Goal: Download file/media

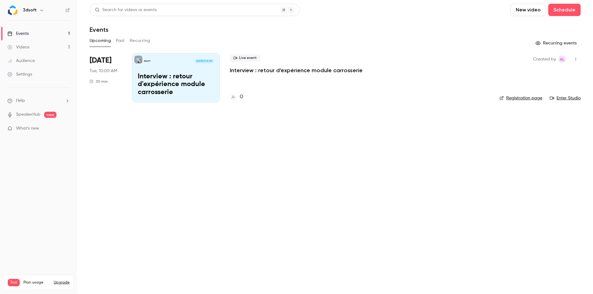
click at [565, 98] on link "Enter Studio" at bounding box center [564, 98] width 31 height 6
click at [202, 73] on p "Interview : retour d'expérience module carrosserie" at bounding box center [176, 85] width 76 height 24
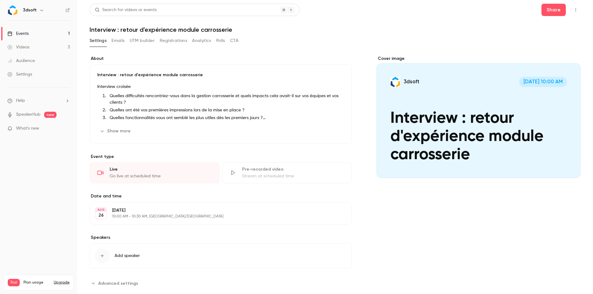
click at [573, 10] on icon "button" at bounding box center [575, 10] width 5 height 4
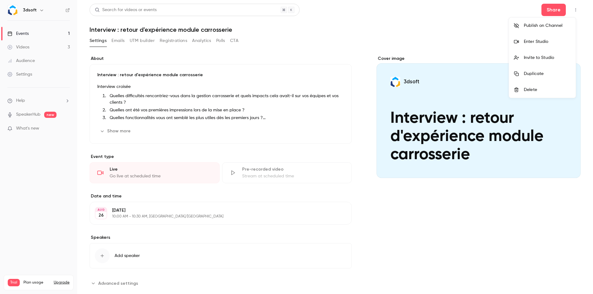
click at [477, 28] on div at bounding box center [296, 147] width 593 height 294
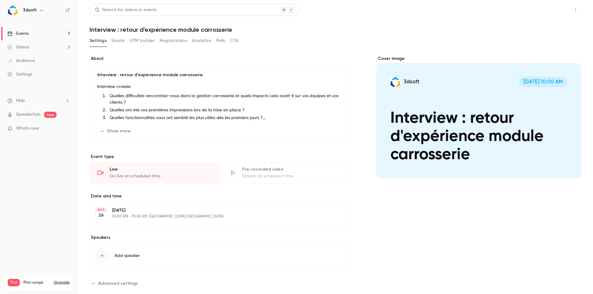
click at [545, 13] on button "Share" at bounding box center [553, 10] width 24 height 12
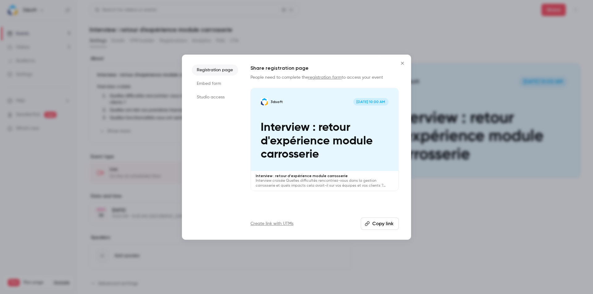
click at [220, 97] on li "Studio access" at bounding box center [215, 97] width 46 height 11
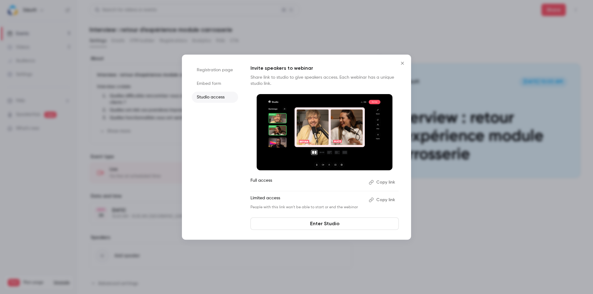
click at [386, 182] on button "Copy link" at bounding box center [382, 183] width 32 height 10
click at [404, 64] on icon "Close" at bounding box center [402, 63] width 7 height 5
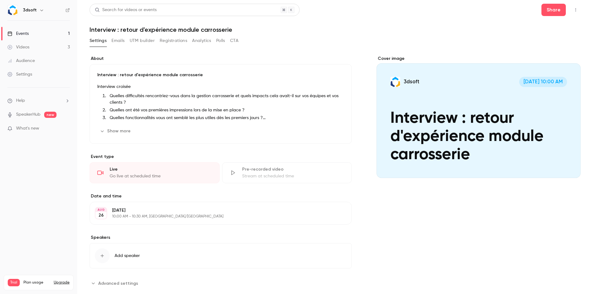
click at [38, 115] on link "SpeakerHub" at bounding box center [28, 114] width 24 height 6
click at [53, 102] on li "Help" at bounding box center [38, 101] width 62 height 6
click at [101, 96] on link "Talk to [GEOGRAPHIC_DATA]" at bounding box center [114, 94] width 68 height 16
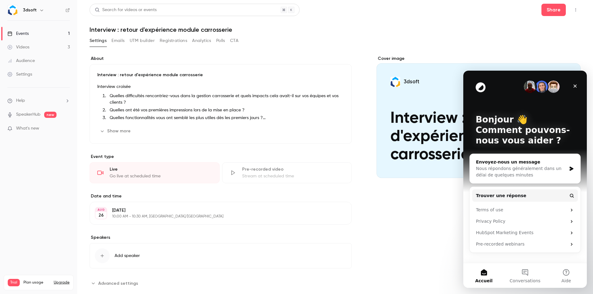
click at [522, 167] on div "Nous répondons généralement dans un délai de quelques minutes" at bounding box center [521, 171] width 90 height 13
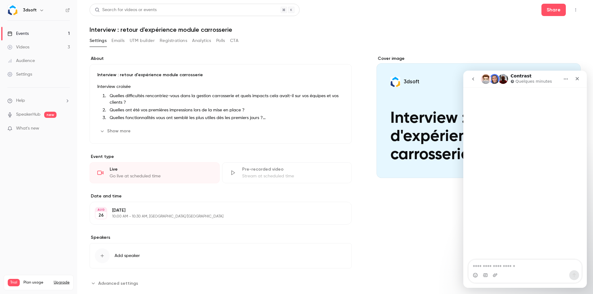
click at [512, 269] on textarea "Envoyer un message..." at bounding box center [524, 265] width 113 height 10
type textarea "**********"
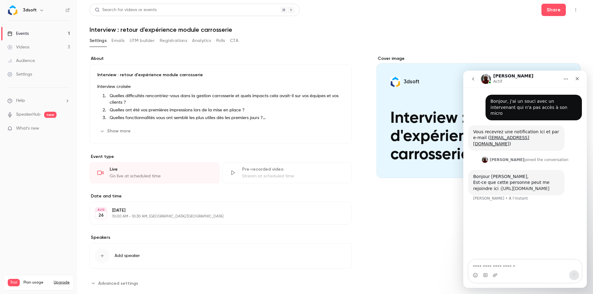
drag, startPoint x: 559, startPoint y: 177, endPoint x: 480, endPoint y: 178, distance: 79.3
click at [480, 178] on div "Bonjour [PERSON_NAME], Est-ce que cette personne peut me rejoindre ici : [URL][…" at bounding box center [516, 183] width 96 height 26
copy link "[URL][DOMAIN_NAME]"
click at [518, 269] on textarea "Envoyer un message..." at bounding box center [524, 265] width 113 height 10
type textarea "**********"
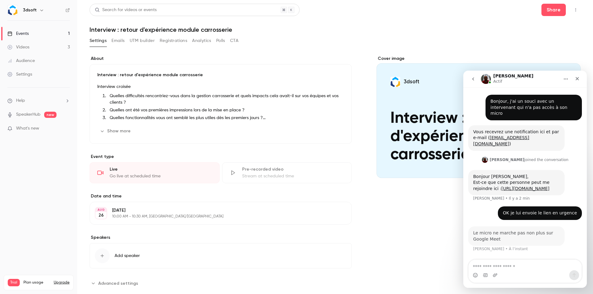
scroll to position [9, 0]
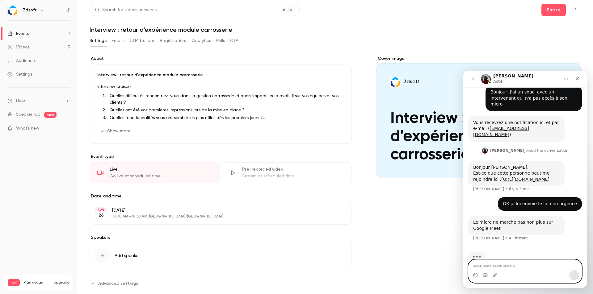
click at [528, 269] on textarea "Envoyer un message..." at bounding box center [524, 265] width 113 height 10
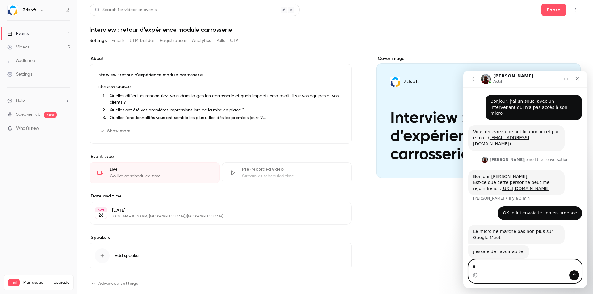
type textarea "**"
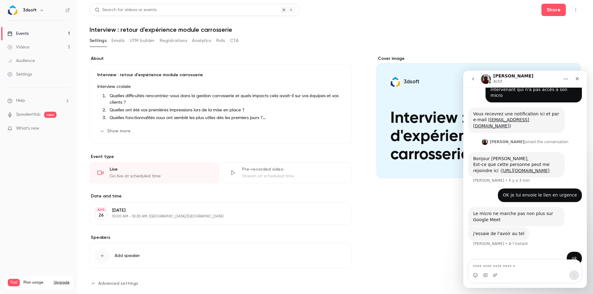
click at [412, 251] on div "Cover image 3dsoft [DATE] 10:00 AM Interview : retour d'expérience module carro…" at bounding box center [478, 172] width 204 height 233
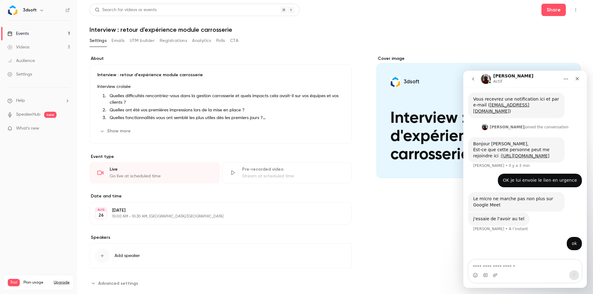
scroll to position [42, 0]
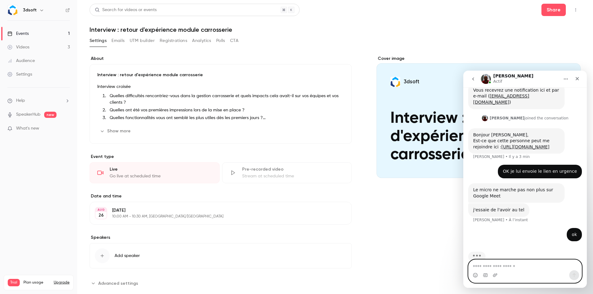
click at [512, 267] on textarea "Envoyer un message..." at bounding box center [524, 265] width 113 height 10
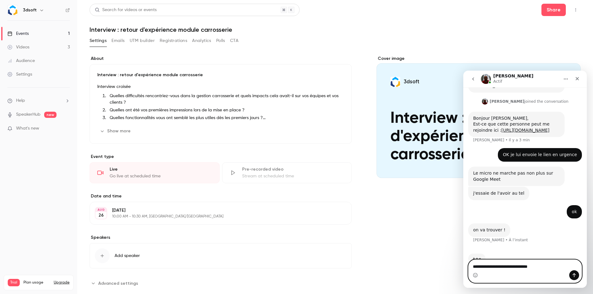
scroll to position [60, 0]
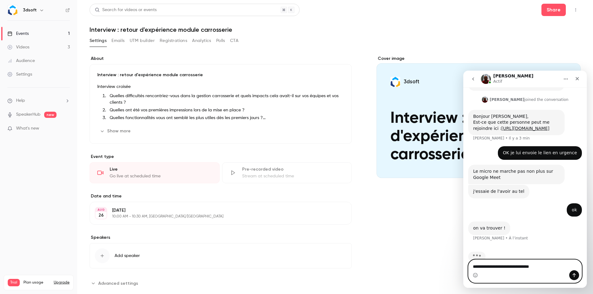
type textarea "**********"
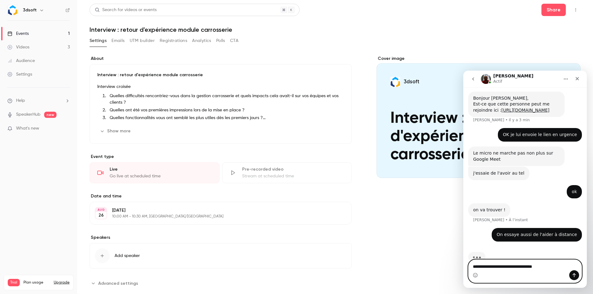
scroll to position [55, 0]
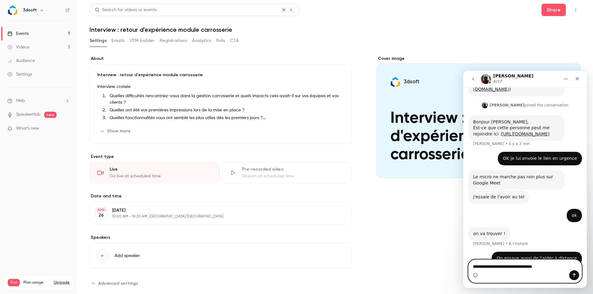
click at [547, 267] on textarea "**********" at bounding box center [524, 265] width 113 height 10
drag, startPoint x: 516, startPoint y: 267, endPoint x: 545, endPoint y: 263, distance: 29.3
click at [517, 267] on textarea "**********" at bounding box center [524, 265] width 113 height 10
drag, startPoint x: 546, startPoint y: 267, endPoint x: 575, endPoint y: 268, distance: 28.7
click at [575, 264] on textarea "**********" at bounding box center [524, 259] width 113 height 10
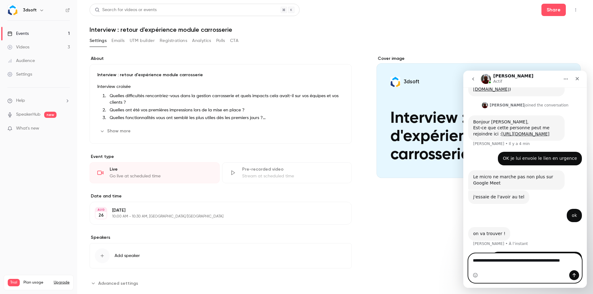
type textarea "**********"
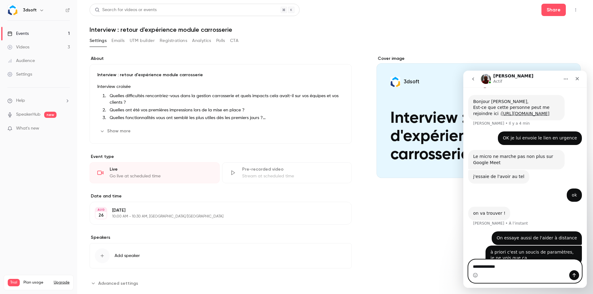
type textarea "**********"
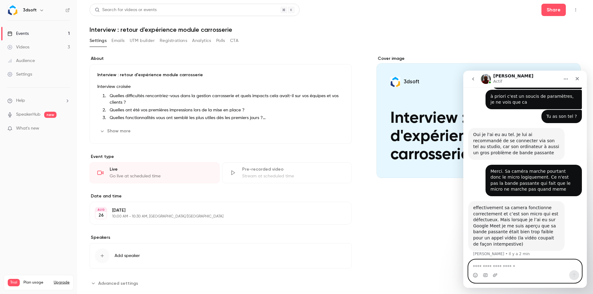
scroll to position [235, 0]
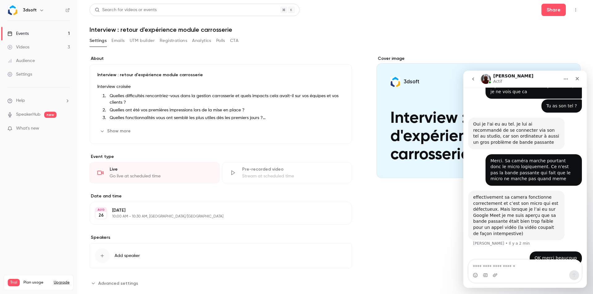
click at [29, 75] on div "Settings" at bounding box center [19, 74] width 25 height 6
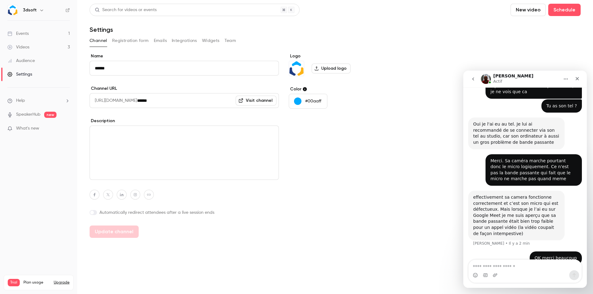
click at [124, 42] on button "Registration form" at bounding box center [130, 41] width 37 height 10
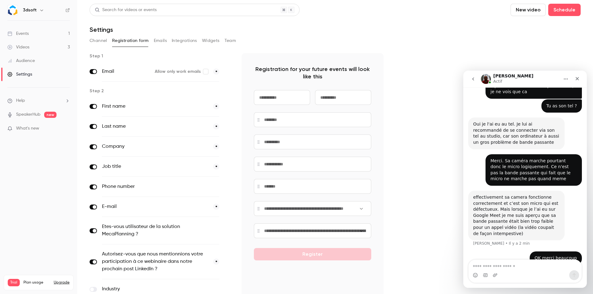
click at [161, 42] on button "Emails" at bounding box center [160, 41] width 13 height 10
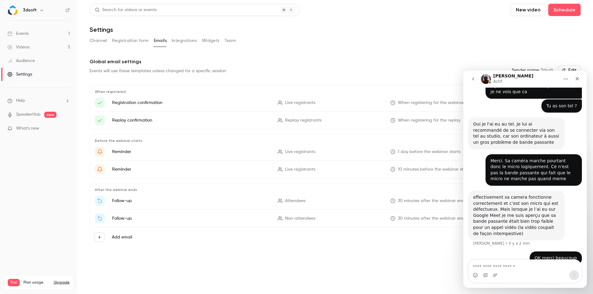
click at [181, 42] on button "Integrations" at bounding box center [184, 41] width 25 height 10
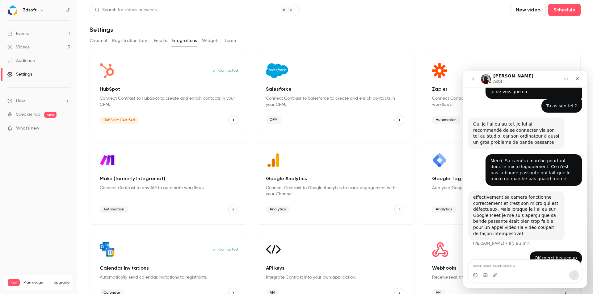
click at [206, 41] on button "Widgets" at bounding box center [211, 41] width 18 height 10
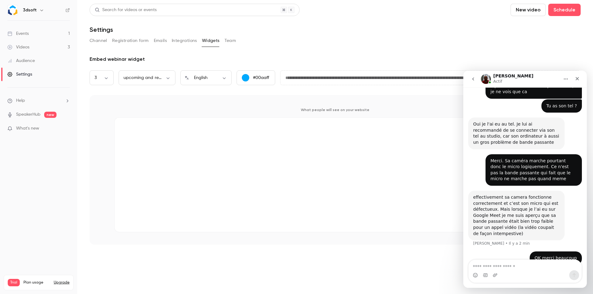
click at [100, 41] on button "Channel" at bounding box center [99, 41] width 18 height 10
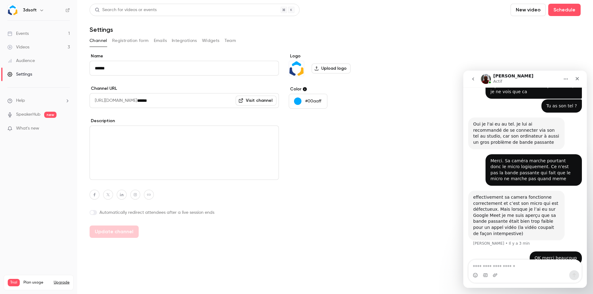
click at [229, 40] on button "Team" at bounding box center [230, 41] width 12 height 10
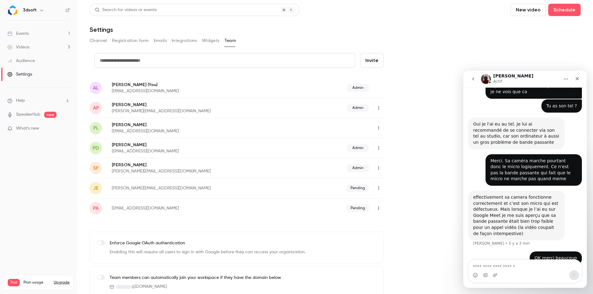
click at [206, 40] on button "Widgets" at bounding box center [211, 41] width 18 height 10
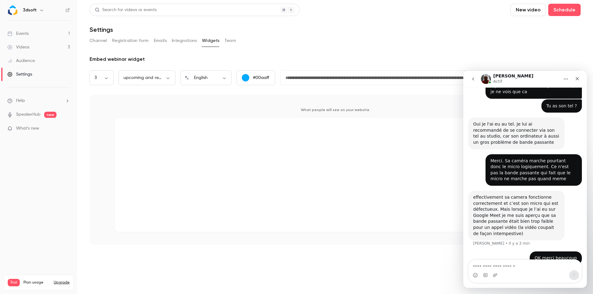
click at [180, 43] on button "Integrations" at bounding box center [184, 41] width 25 height 10
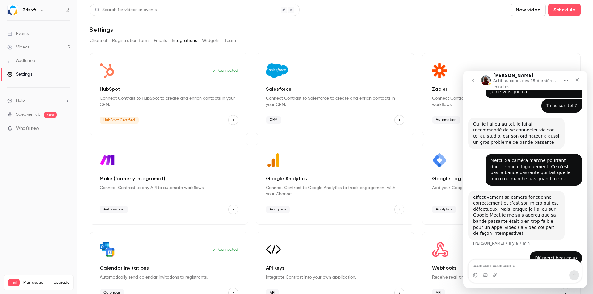
scroll to position [238, 0]
click at [48, 36] on link "Events 1" at bounding box center [38, 34] width 77 height 14
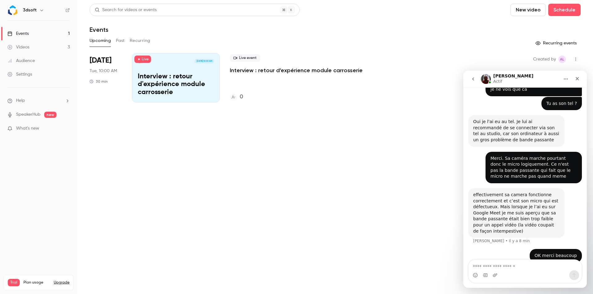
scroll to position [235, 0]
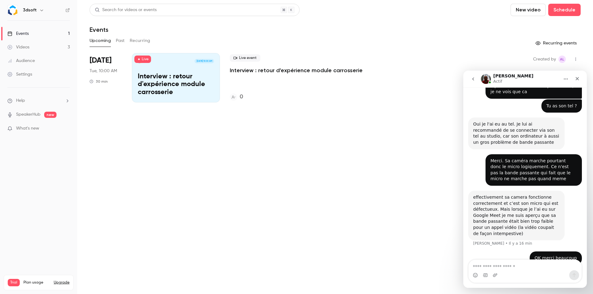
click at [52, 33] on link "Events 1" at bounding box center [38, 34] width 77 height 14
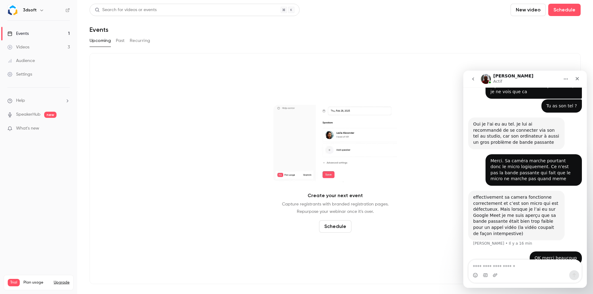
click at [45, 47] on link "Videos 3" at bounding box center [38, 47] width 77 height 14
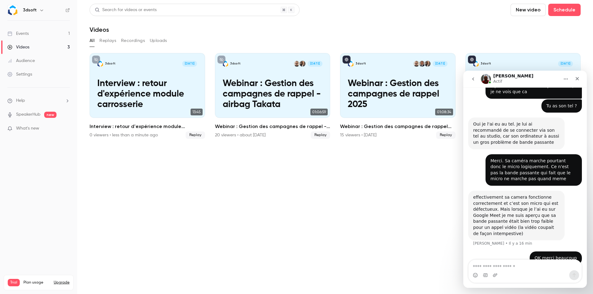
click at [407, 29] on div "Videos" at bounding box center [335, 29] width 491 height 7
click at [579, 80] on icon "Fermer" at bounding box center [577, 78] width 5 height 5
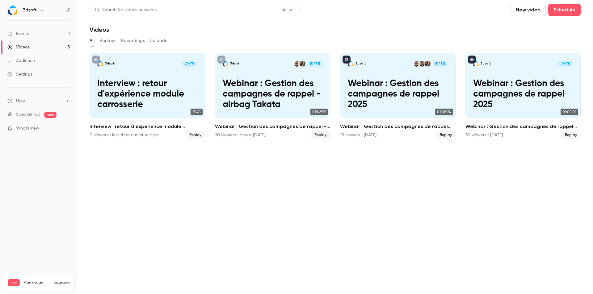
scroll to position [229, 0]
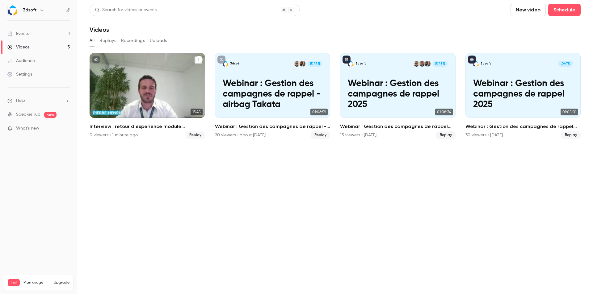
click at [136, 88] on p "Interview : retour d'expérience module carrosserie" at bounding box center [147, 94] width 100 height 31
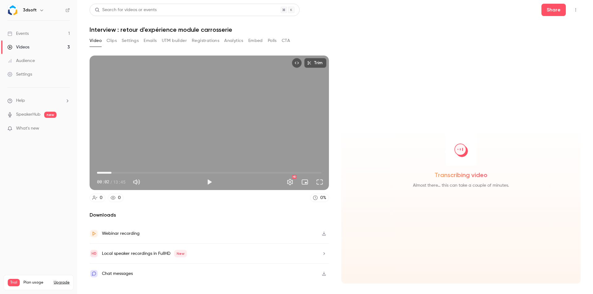
drag, startPoint x: 98, startPoint y: 173, endPoint x: 111, endPoint y: 173, distance: 13.9
click at [111, 173] on span "00:53" at bounding box center [112, 173] width 2 height 2
click at [118, 172] on span "00:53" at bounding box center [209, 173] width 224 height 10
click at [129, 172] on span "01:18" at bounding box center [209, 173] width 224 height 10
click at [134, 173] on span "01:57" at bounding box center [209, 173] width 224 height 10
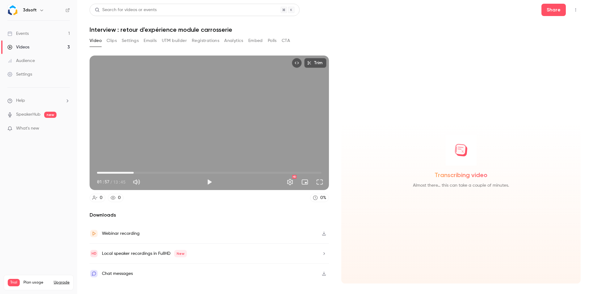
click at [139, 173] on span "02:15" at bounding box center [209, 173] width 224 height 10
click at [147, 172] on span "02:35" at bounding box center [209, 173] width 224 height 10
click at [155, 172] on span "03:04" at bounding box center [209, 173] width 224 height 10
click at [162, 172] on span "03:34" at bounding box center [209, 173] width 224 height 10
click at [172, 172] on span "03:58" at bounding box center [209, 173] width 224 height 10
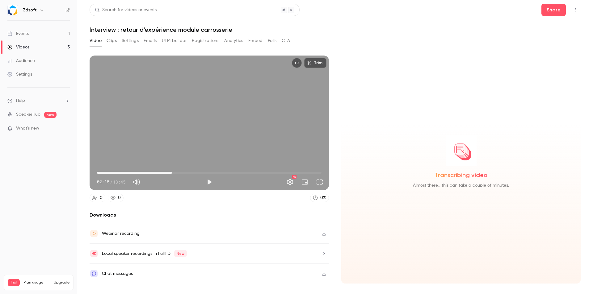
click at [181, 172] on span "04:36" at bounding box center [209, 173] width 224 height 10
click at [191, 173] on span "05:08" at bounding box center [209, 173] width 224 height 10
click at [202, 173] on span "05:47" at bounding box center [209, 173] width 224 height 10
click at [212, 173] on span "07:03" at bounding box center [209, 173] width 224 height 10
drag, startPoint x: 221, startPoint y: 173, endPoint x: 225, endPoint y: 173, distance: 3.4
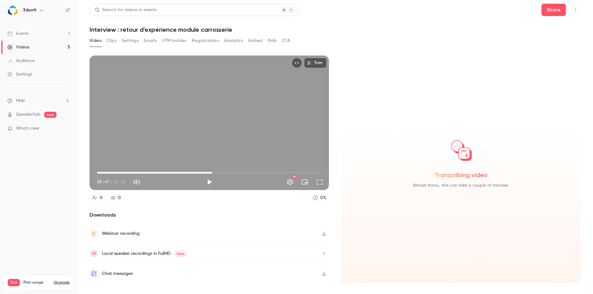
click at [222, 173] on span "07:03" at bounding box center [209, 173] width 224 height 10
click at [234, 173] on span "07:38" at bounding box center [209, 173] width 224 height 10
drag, startPoint x: 242, startPoint y: 173, endPoint x: 246, endPoint y: 173, distance: 3.7
click at [243, 173] on span "08:53" at bounding box center [209, 173] width 224 height 10
click at [251, 173] on span "08:56" at bounding box center [209, 173] width 224 height 10
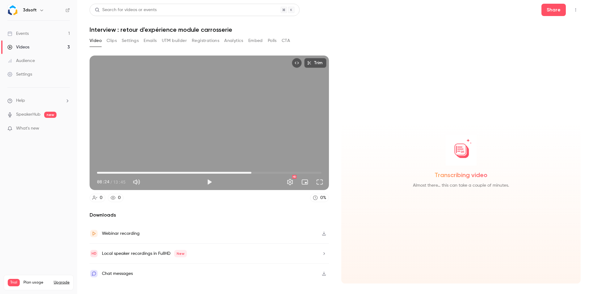
click at [259, 173] on span "09:27" at bounding box center [209, 173] width 224 height 10
type input "*"
drag, startPoint x: 258, startPoint y: 173, endPoint x: 90, endPoint y: 173, distance: 168.2
click at [90, 173] on div "00:00 09:57 / 13:45 HD" at bounding box center [209, 177] width 239 height 26
click at [323, 234] on icon "button" at bounding box center [323, 234] width 5 height 4
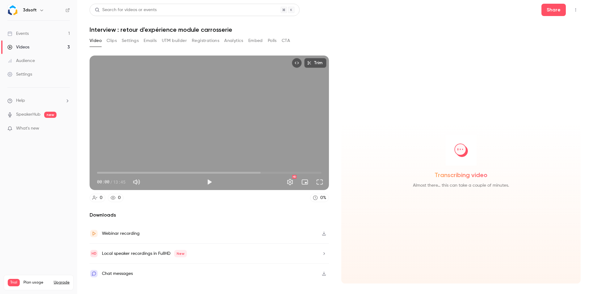
click at [29, 34] on link "Events 1" at bounding box center [38, 34] width 77 height 14
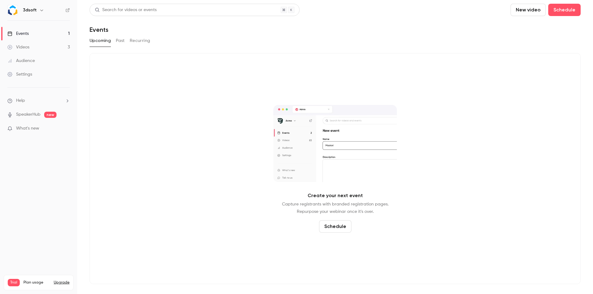
click at [30, 46] on link "Videos 3" at bounding box center [38, 47] width 77 height 14
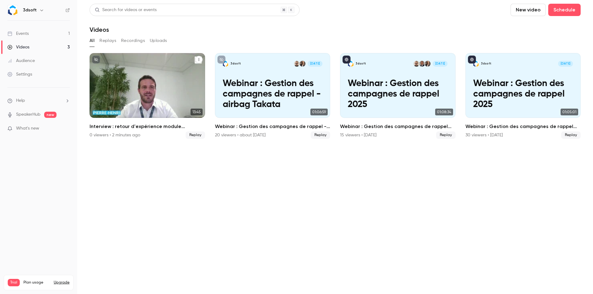
click at [166, 90] on p "Interview : retour d'expérience module carrosserie" at bounding box center [147, 94] width 100 height 31
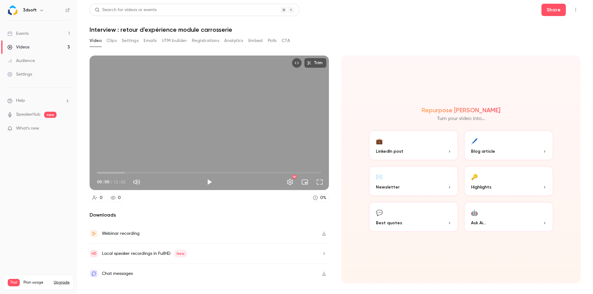
click at [113, 42] on button "Clips" at bounding box center [112, 41] width 10 height 10
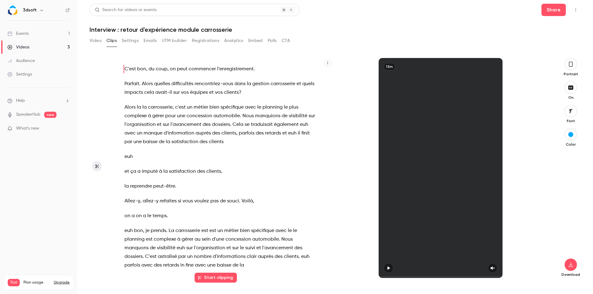
click at [327, 63] on icon "button" at bounding box center [327, 63] width 1 height 3
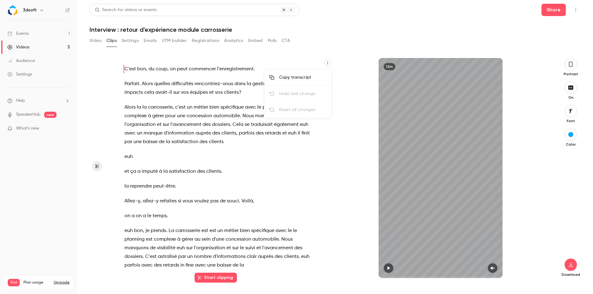
click at [326, 64] on div at bounding box center [296, 147] width 593 height 294
click at [341, 41] on div "Video Clips Settings Emails UTM builder Registrations Analytics Embed Polls CTA" at bounding box center [335, 42] width 491 height 12
click at [572, 68] on button "button" at bounding box center [570, 64] width 12 height 12
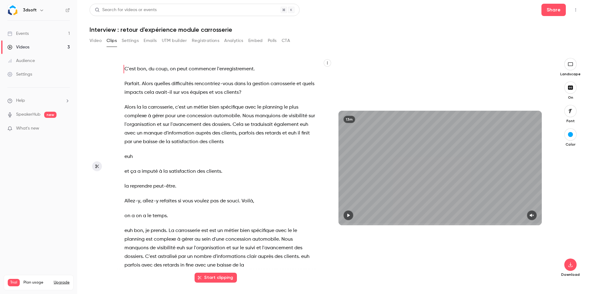
click at [571, 91] on button "button" at bounding box center [570, 87] width 12 height 12
click at [533, 216] on icon "button" at bounding box center [531, 215] width 5 height 4
click at [570, 266] on icon "button" at bounding box center [569, 264] width 7 height 5
click at [523, 253] on span "Full HD" at bounding box center [524, 253] width 71 height 6
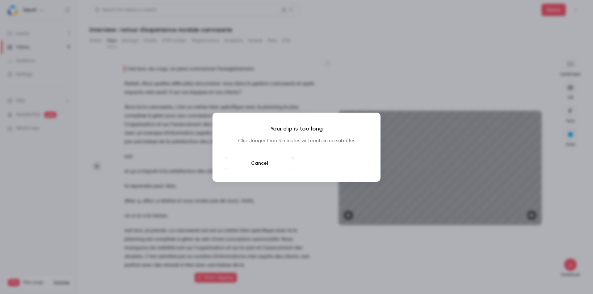
click at [327, 164] on button "Download anyway" at bounding box center [333, 163] width 69 height 12
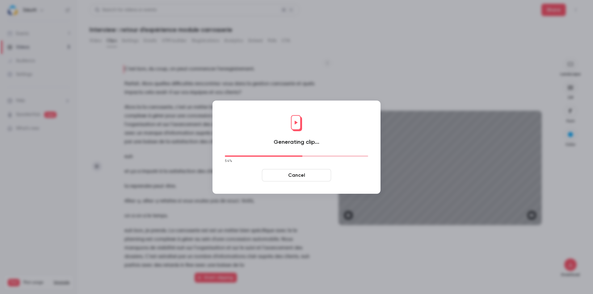
scroll to position [229, 0]
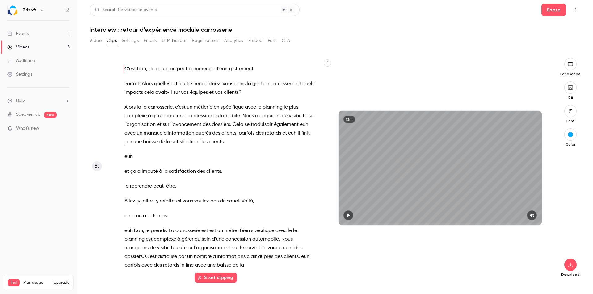
click at [38, 11] on button "button" at bounding box center [41, 9] width 7 height 7
click at [36, 88] on div "Log out" at bounding box center [58, 90] width 70 height 6
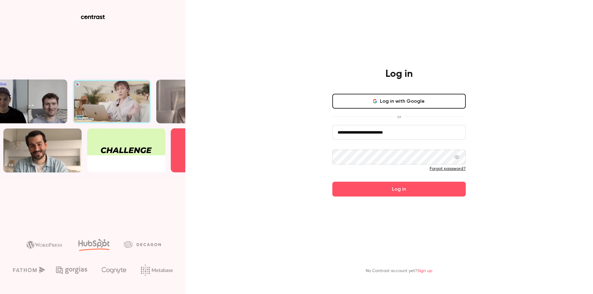
click at [375, 134] on input "**********" at bounding box center [398, 132] width 133 height 15
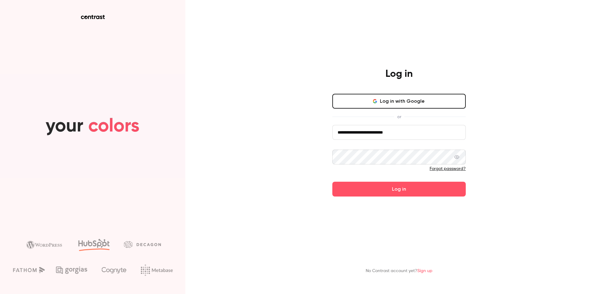
type input "**********"
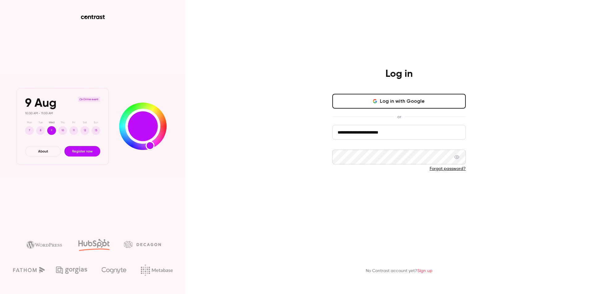
click at [379, 193] on button "Log in" at bounding box center [398, 189] width 133 height 15
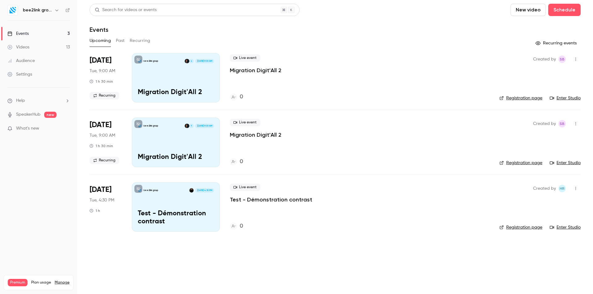
click at [120, 38] on button "Past" at bounding box center [120, 41] width 9 height 10
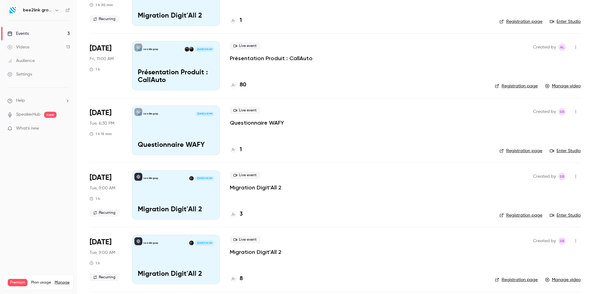
scroll to position [648, 0]
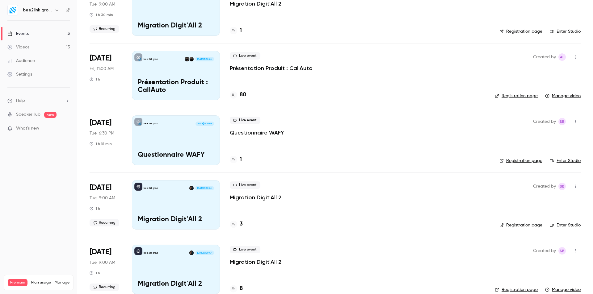
click at [148, 65] on div "bee2link group [DATE] 11:00 AM Présentation Produit : CallAuto" at bounding box center [176, 75] width 88 height 49
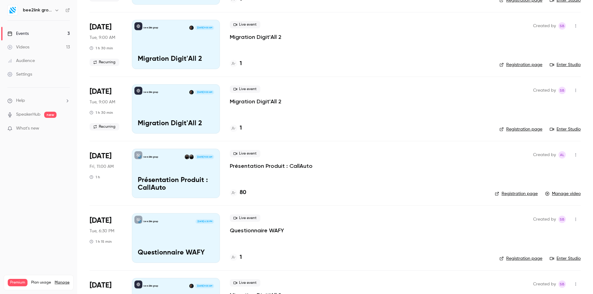
scroll to position [648, 0]
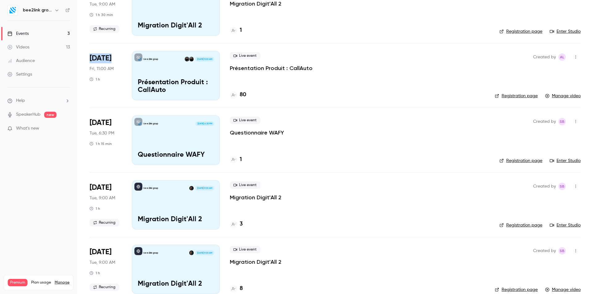
drag, startPoint x: 115, startPoint y: 57, endPoint x: 81, endPoint y: 58, distance: 33.7
click at [81, 58] on main "Search for videos or events New video Schedule Events Upcoming Past Recurring […" at bounding box center [335, 147] width 516 height 294
click at [198, 86] on p "Présentation Produit : CallAuto" at bounding box center [176, 87] width 76 height 16
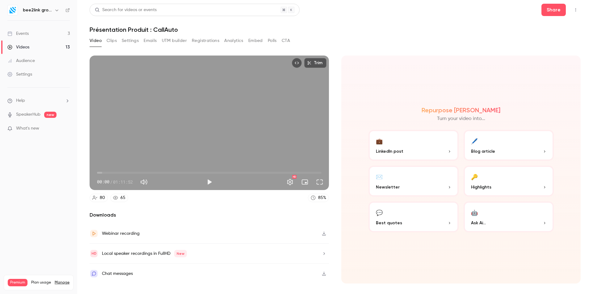
click at [228, 42] on button "Analytics" at bounding box center [233, 41] width 19 height 10
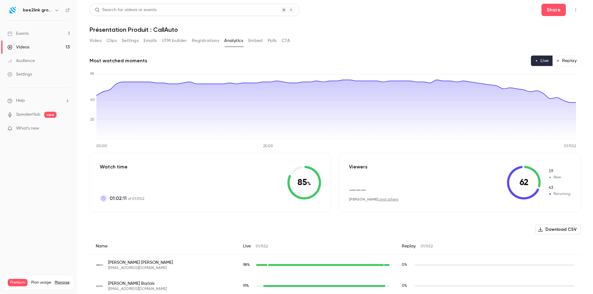
click at [39, 33] on link "Events 3" at bounding box center [38, 34] width 77 height 14
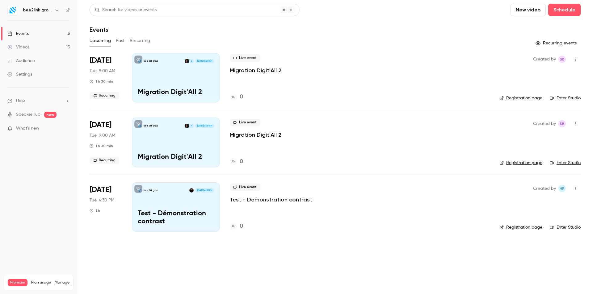
click at [44, 10] on h6 "bee2link group" at bounding box center [37, 10] width 29 height 6
click at [58, 10] on icon "button" at bounding box center [56, 10] width 5 height 5
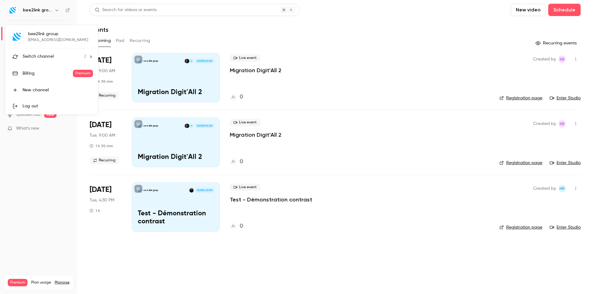
click at [30, 107] on div "Log out" at bounding box center [58, 106] width 70 height 6
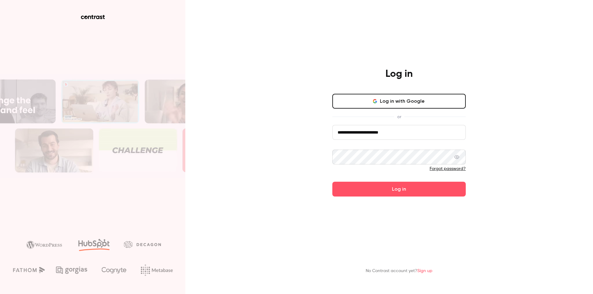
click at [345, 130] on input "**********" at bounding box center [398, 132] width 133 height 15
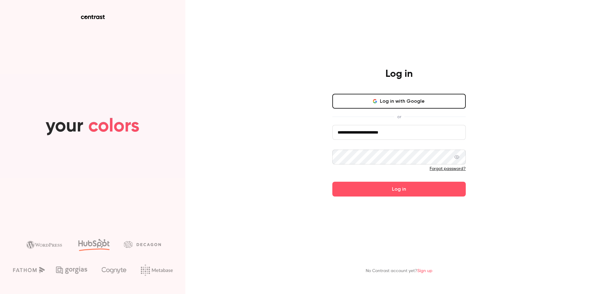
type input "**********"
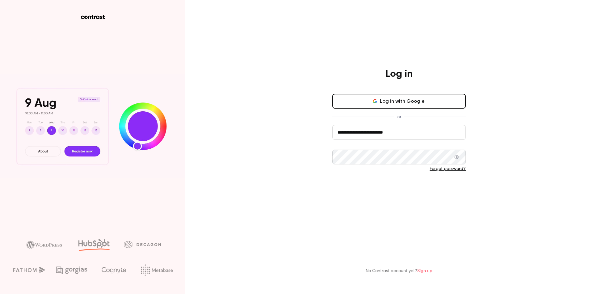
click at [369, 189] on button "Log in" at bounding box center [398, 189] width 133 height 15
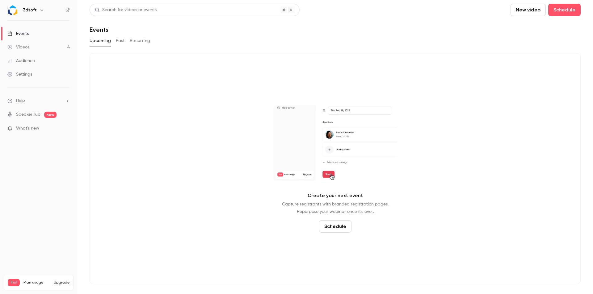
click at [49, 44] on link "Videos 4" at bounding box center [38, 47] width 77 height 14
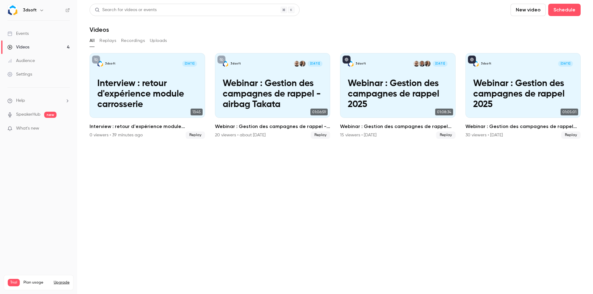
click at [106, 41] on button "Replays" at bounding box center [107, 41] width 17 height 10
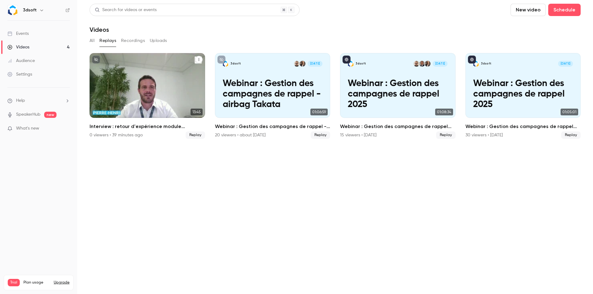
click at [140, 80] on p "Interview : retour d'expérience module carrosserie" at bounding box center [147, 94] width 100 height 31
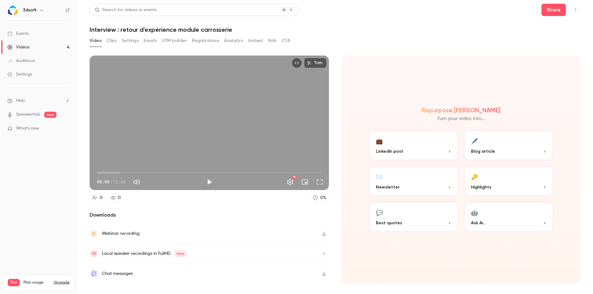
click at [112, 41] on button "Clips" at bounding box center [112, 41] width 10 height 10
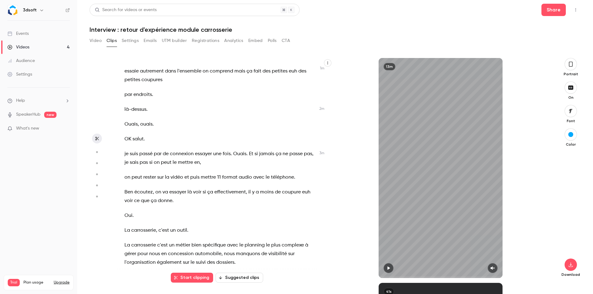
scroll to position [340, 0]
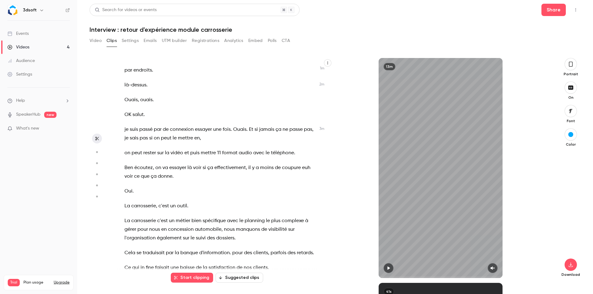
click at [329, 62] on button "button" at bounding box center [327, 62] width 7 height 7
click at [306, 79] on div "Copy transcript" at bounding box center [302, 77] width 47 height 6
